Goal: Transaction & Acquisition: Purchase product/service

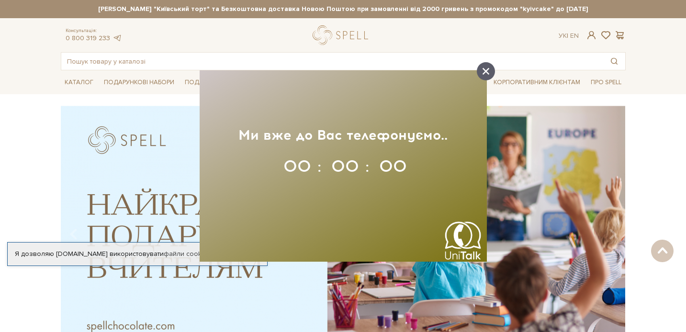
click at [486, 66] on div at bounding box center [486, 71] width 18 height 18
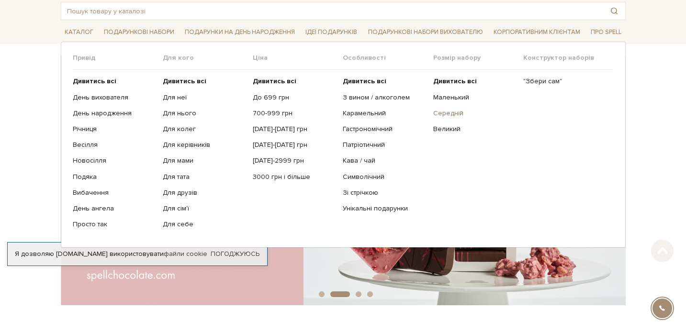
scroll to position [56, 0]
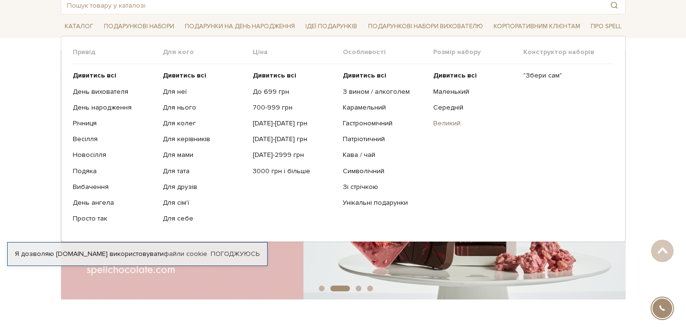
click at [447, 122] on link "Великий" at bounding box center [475, 123] width 83 height 9
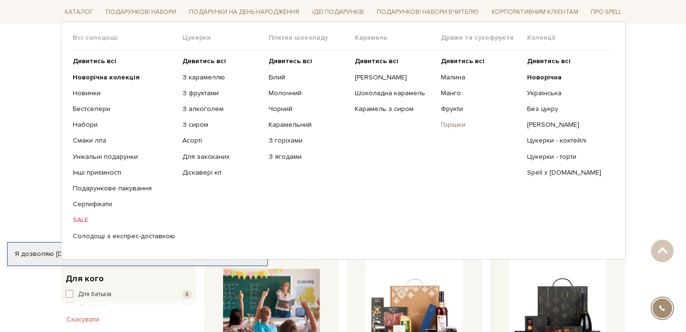
scroll to position [149, 0]
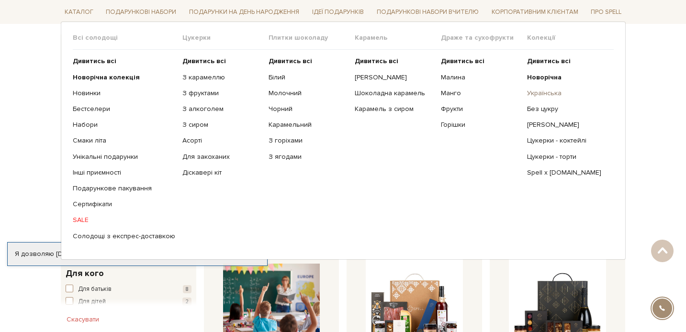
click at [541, 95] on link "Українська" at bounding box center [566, 93] width 79 height 9
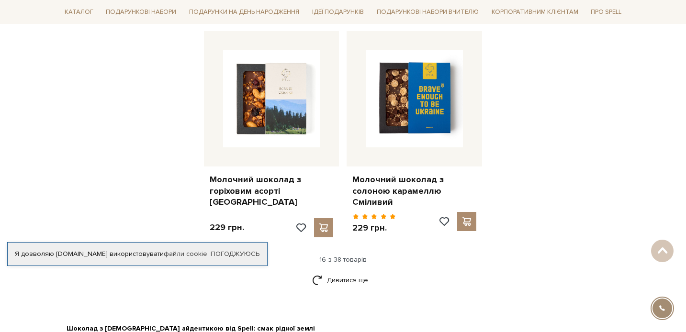
scroll to position [1182, 0]
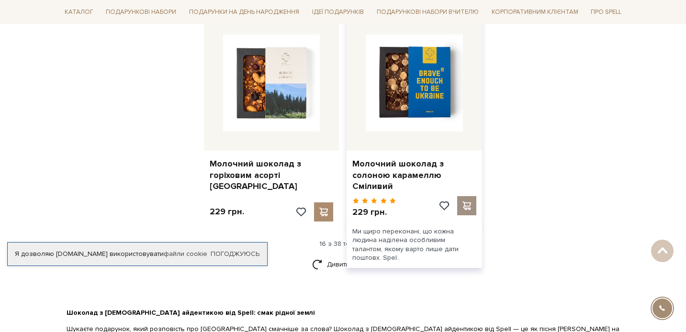
click at [468, 202] on span at bounding box center [467, 206] width 12 height 9
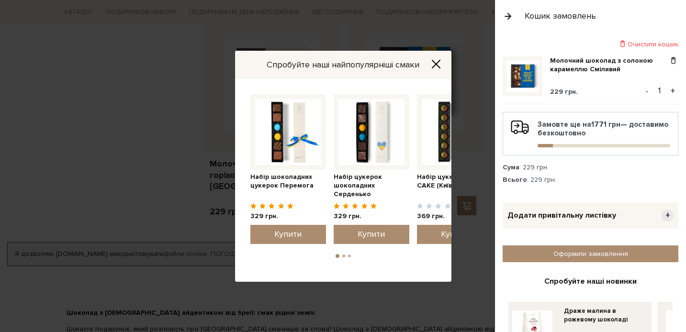
click at [431, 67] on button "Close" at bounding box center [436, 64] width 15 height 11
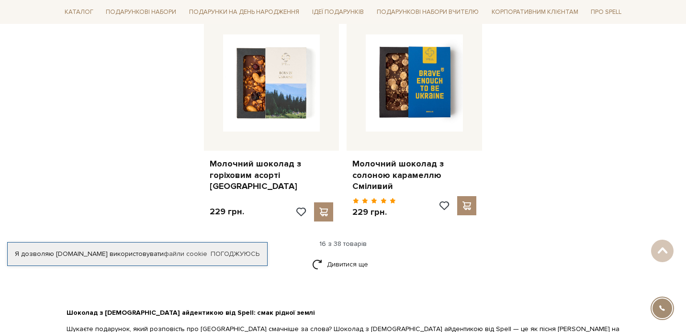
click at [396, 260] on div at bounding box center [343, 166] width 686 height 332
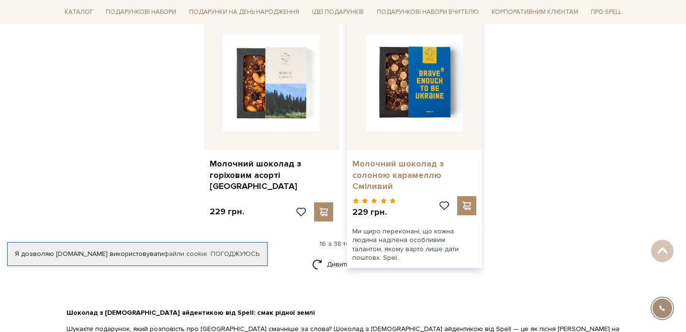
click at [417, 164] on link "Молочний шоколад з солоною карамеллю Сміливий" at bounding box center [415, 176] width 124 height 34
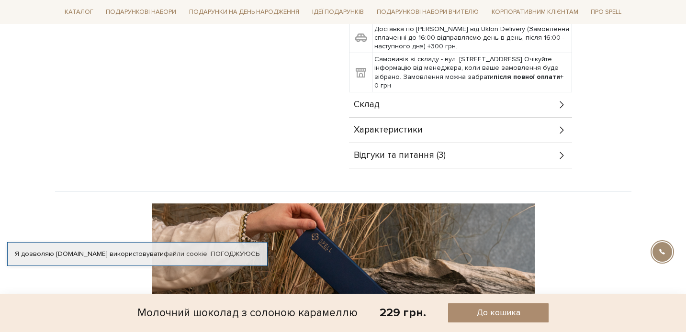
scroll to position [512, 0]
click at [411, 152] on span "Відгуки та питання (3)" at bounding box center [400, 156] width 92 height 9
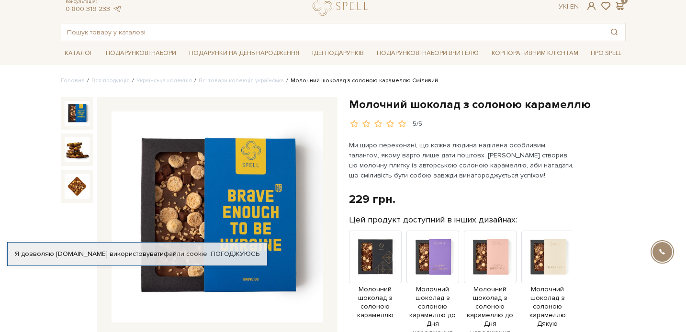
scroll to position [0, 0]
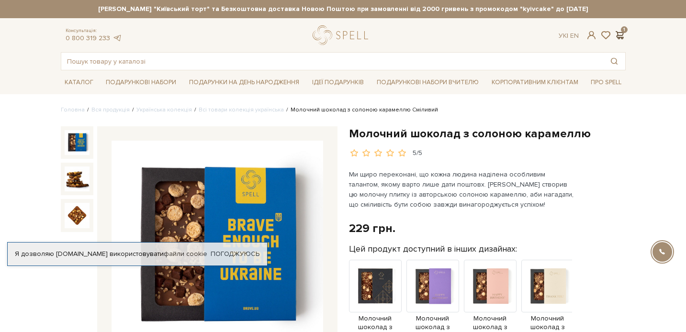
click at [622, 34] on span at bounding box center [620, 35] width 11 height 10
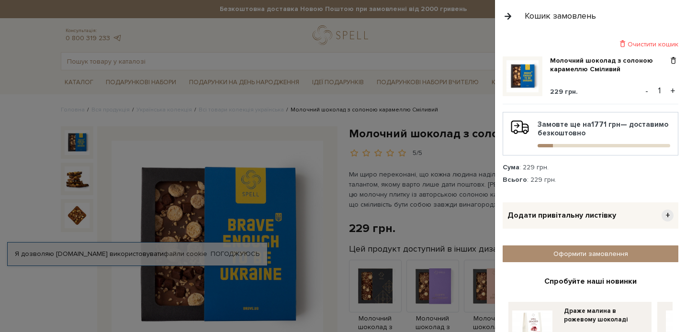
click at [670, 90] on button "+" at bounding box center [673, 91] width 11 height 14
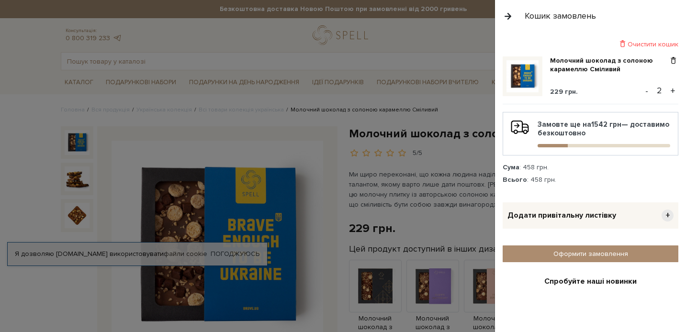
click at [671, 89] on button "+" at bounding box center [673, 91] width 11 height 14
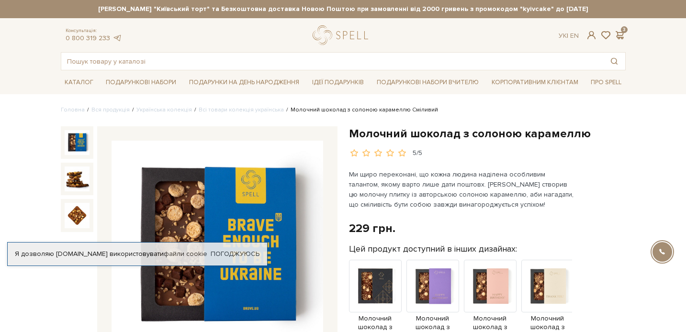
click at [455, 157] on div at bounding box center [343, 166] width 686 height 332
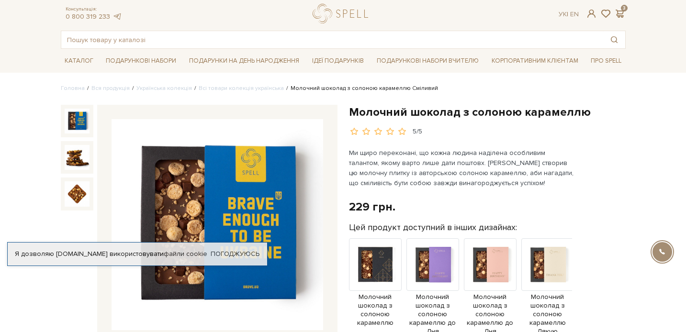
scroll to position [19, 0]
